Goal: Transaction & Acquisition: Purchase product/service

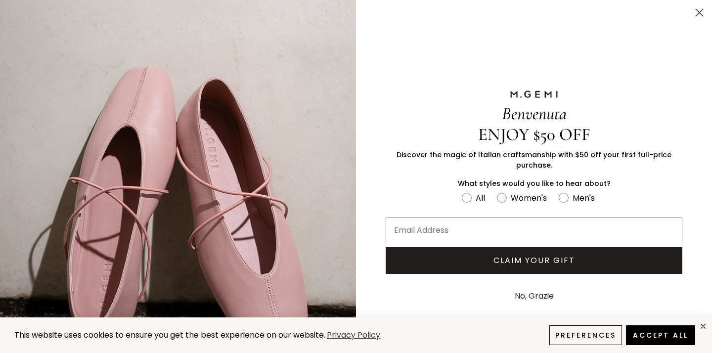
click at [700, 13] on icon "Close dialog" at bounding box center [699, 12] width 7 height 7
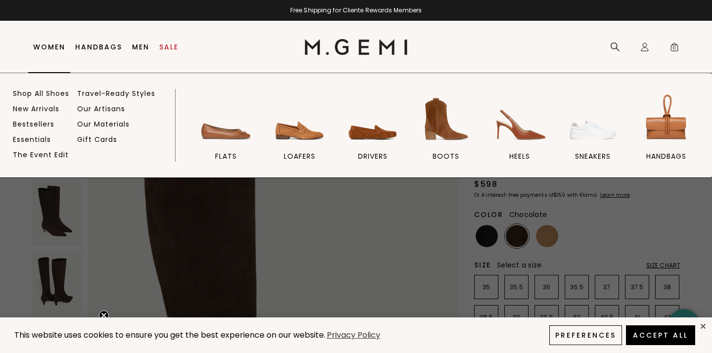
click at [54, 45] on link "Women" at bounding box center [49, 47] width 32 height 8
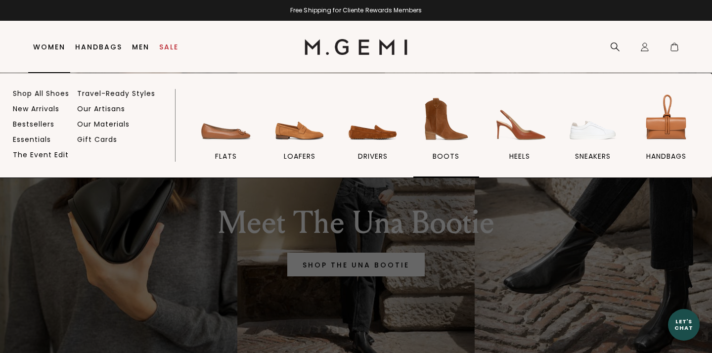
click at [436, 118] on img at bounding box center [445, 119] width 55 height 55
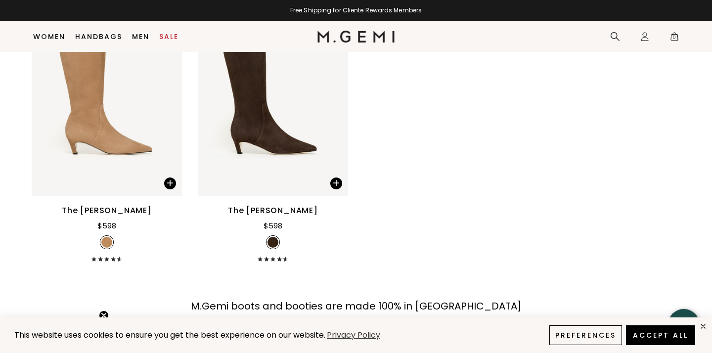
scroll to position [1363, 0]
